Goal: Task Accomplishment & Management: Manage account settings

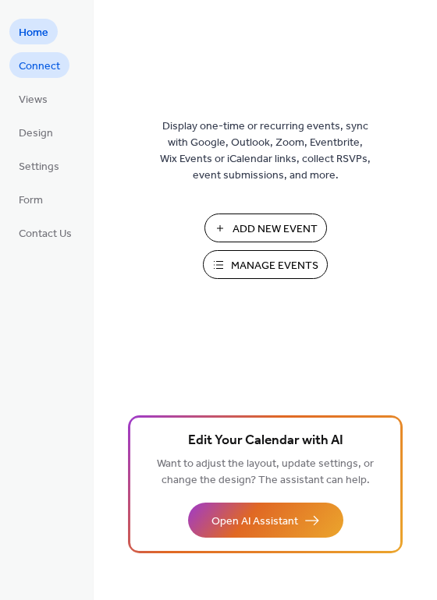
click at [61, 66] on link "Connect" at bounding box center [39, 65] width 60 height 26
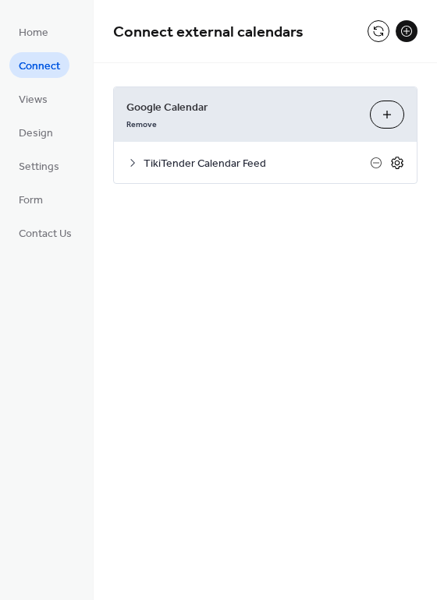
click at [399, 161] on icon at bounding box center [397, 163] width 14 height 14
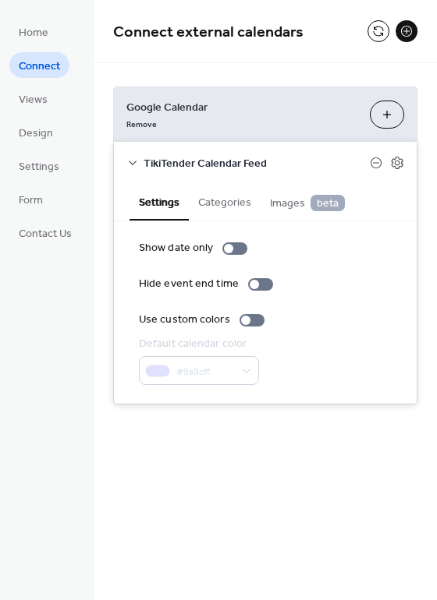
click at [228, 200] on button "Categories" at bounding box center [225, 201] width 72 height 36
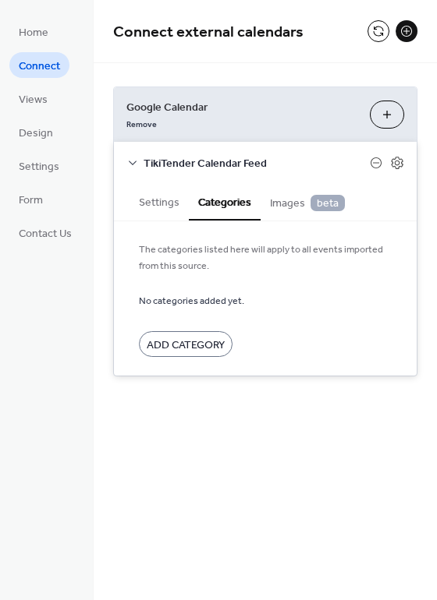
click at [149, 198] on button "Settings" at bounding box center [158, 201] width 59 height 36
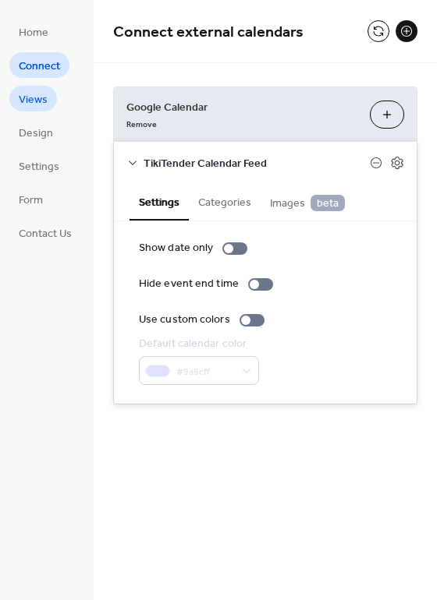
click at [30, 95] on span "Views" at bounding box center [33, 100] width 29 height 16
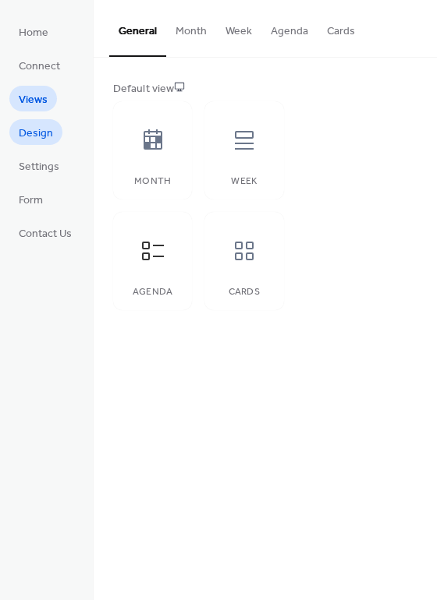
click at [24, 128] on span "Design" at bounding box center [36, 134] width 34 height 16
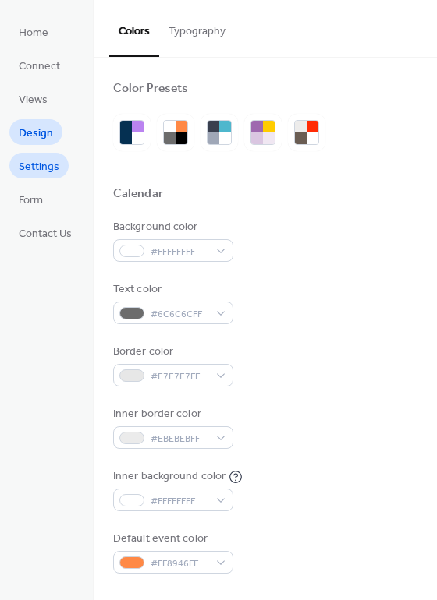
click at [39, 159] on span "Settings" at bounding box center [39, 167] width 41 height 16
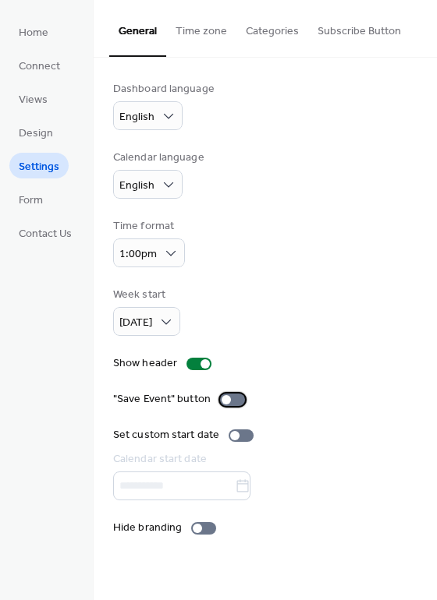
click at [232, 398] on div at bounding box center [232, 400] width 25 height 12
click at [201, 529] on div at bounding box center [203, 528] width 25 height 12
click at [196, 520] on label "Hide branding" at bounding box center [167, 528] width 109 height 16
click at [34, 204] on span "Form" at bounding box center [31, 201] width 24 height 16
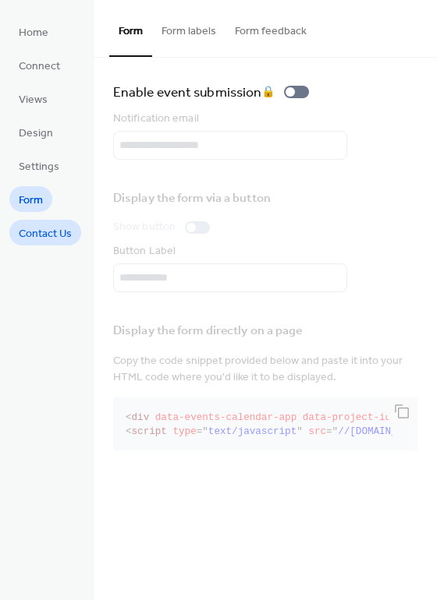
click at [41, 229] on span "Contact Us" at bounding box center [45, 234] width 53 height 16
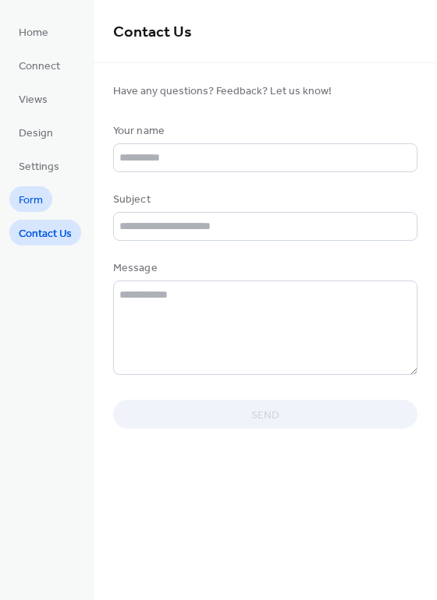
click at [37, 201] on span "Form" at bounding box center [31, 201] width 24 height 16
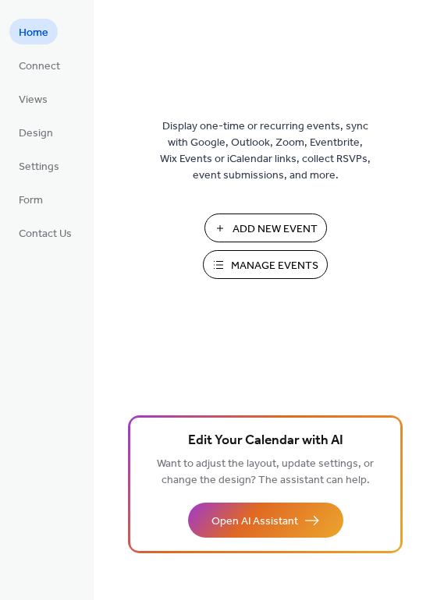
drag, startPoint x: 266, startPoint y: 284, endPoint x: 261, endPoint y: 272, distance: 12.6
click at [264, 284] on div "Add New Event Manage Events 🚀 Upgrade" at bounding box center [265, 252] width 156 height 76
click at [259, 260] on span "Manage Events" at bounding box center [274, 266] width 87 height 16
click at [43, 68] on span "Connect" at bounding box center [39, 66] width 41 height 16
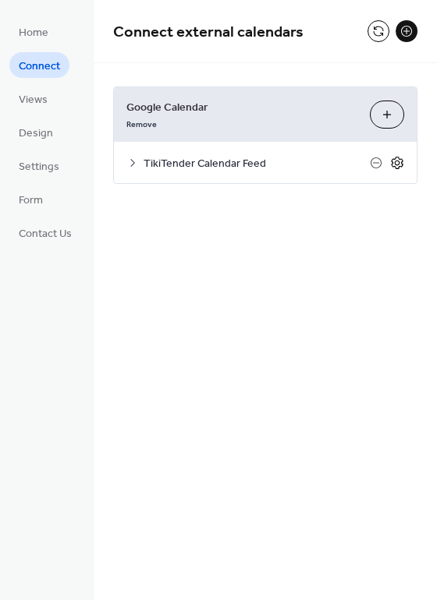
click at [395, 162] on icon at bounding box center [397, 162] width 5 height 5
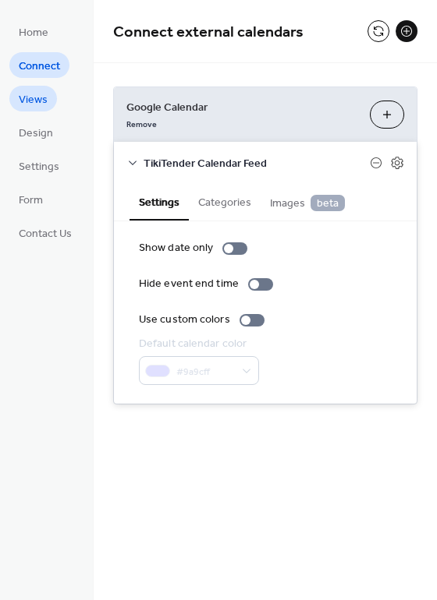
click at [25, 95] on span "Views" at bounding box center [33, 100] width 29 height 16
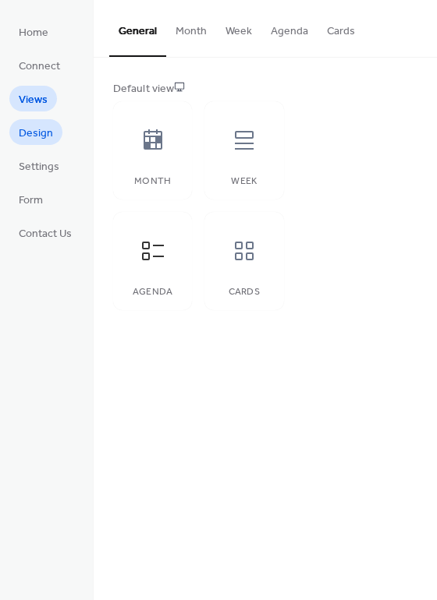
click at [48, 137] on span "Design" at bounding box center [36, 134] width 34 height 16
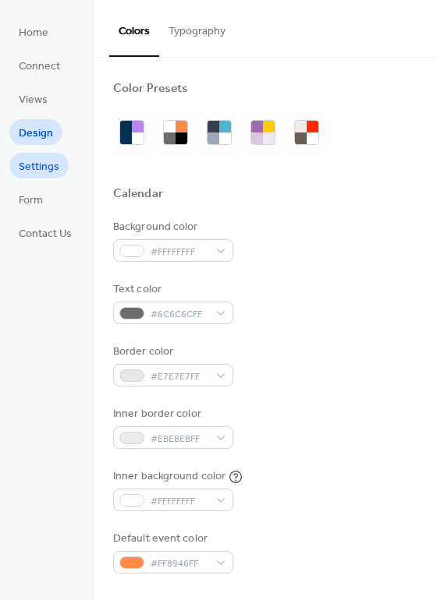
click at [51, 165] on span "Settings" at bounding box center [39, 167] width 41 height 16
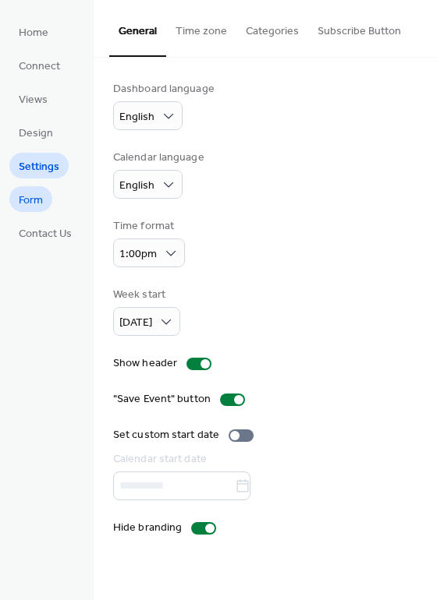
click at [32, 202] on span "Form" at bounding box center [31, 201] width 24 height 16
